Goal: Information Seeking & Learning: Learn about a topic

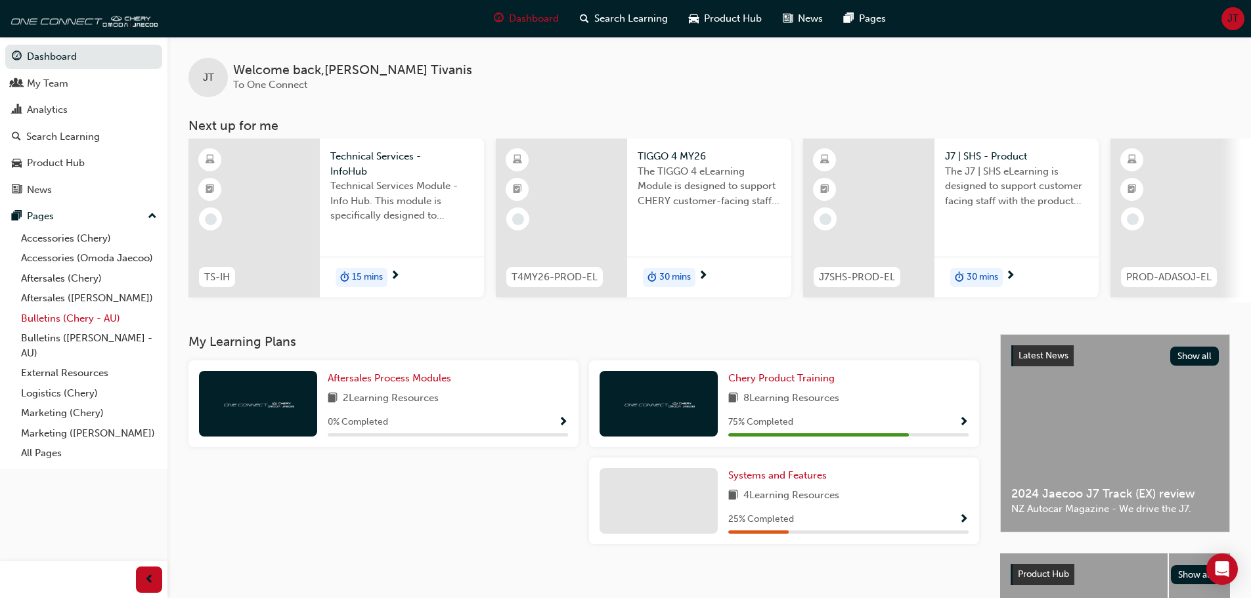
click at [76, 323] on link "Bulletins (Chery - AU)" at bounding box center [89, 319] width 146 height 20
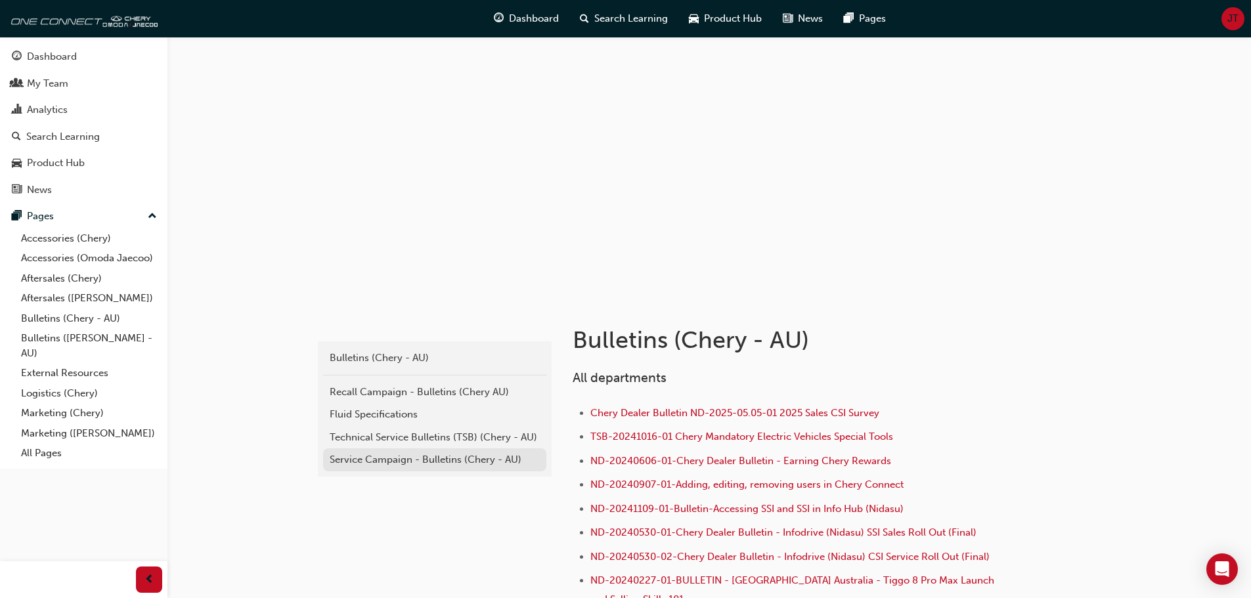
click at [439, 462] on div "Service Campaign - Bulletins (Chery - AU)" at bounding box center [435, 459] width 210 height 15
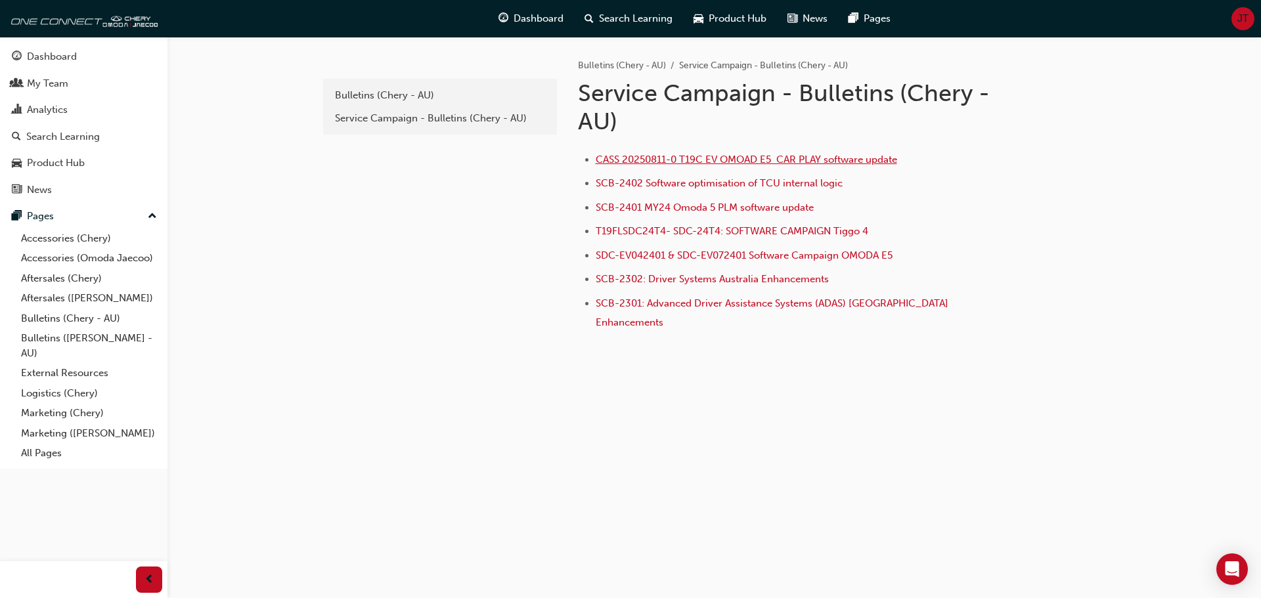
click at [734, 162] on span "CASS 20250811-0 T19C EV OMOAD E5 CAR PLAY software update" at bounding box center [746, 160] width 301 height 12
